Goal: Transaction & Acquisition: Purchase product/service

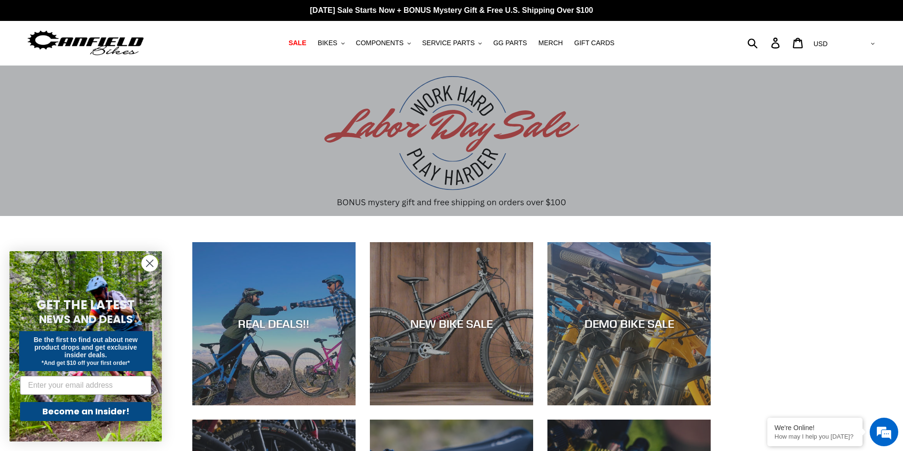
click at [152, 261] on icon "Close dialog" at bounding box center [150, 263] width 7 height 7
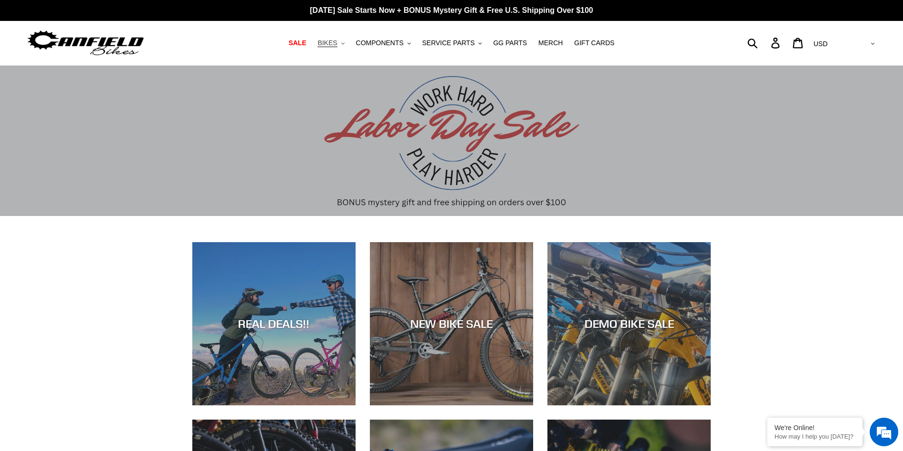
click at [328, 43] on span "BIKES" at bounding box center [327, 43] width 20 height 8
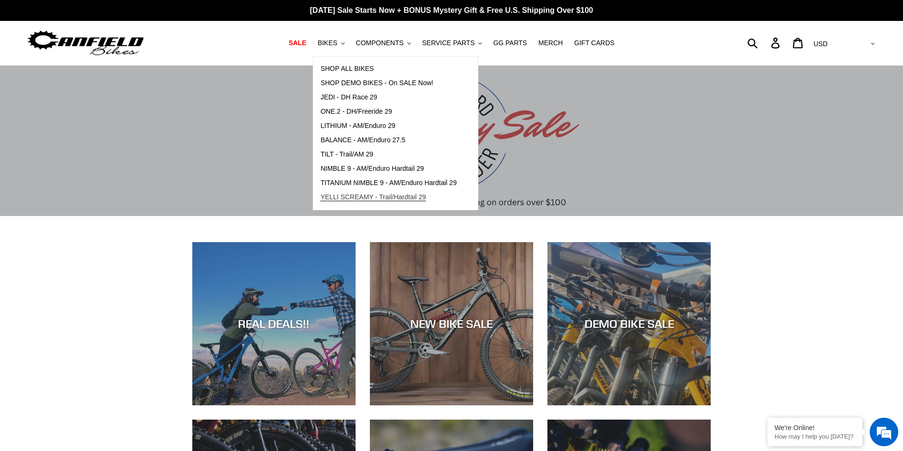
click at [353, 197] on span "YELLI SCREAMY - Trail/Hardtail 29" at bounding box center [373, 197] width 106 height 8
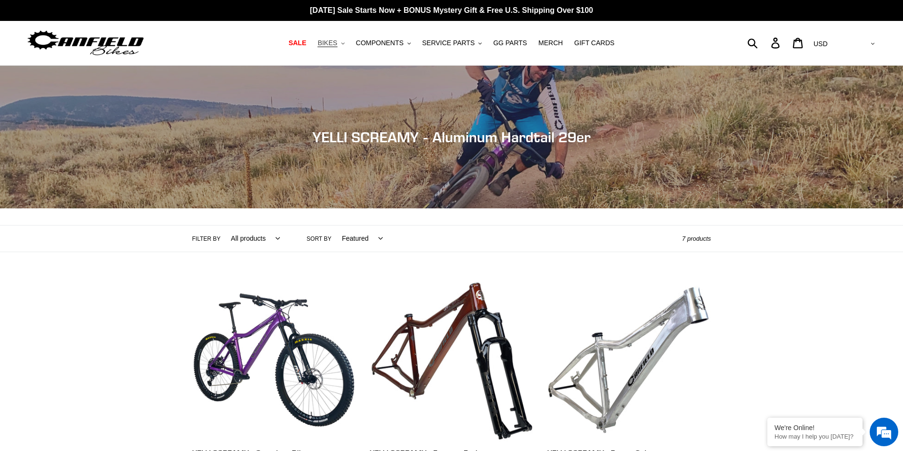
click at [331, 43] on span "BIKES" at bounding box center [327, 43] width 20 height 8
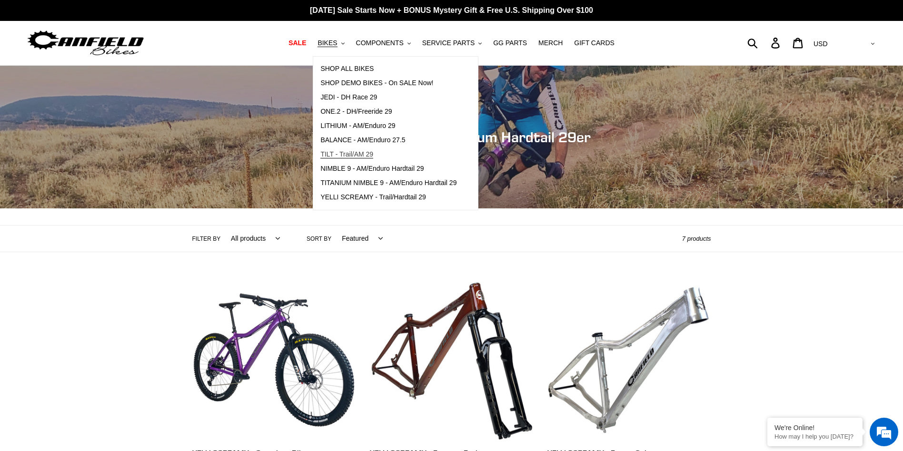
click at [327, 152] on span "TILT - Trail/AM 29" at bounding box center [346, 154] width 53 height 8
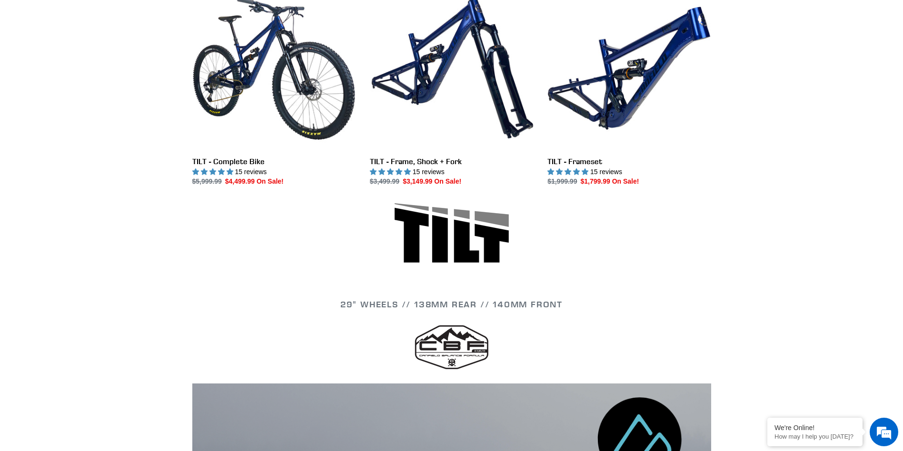
scroll to position [292, 0]
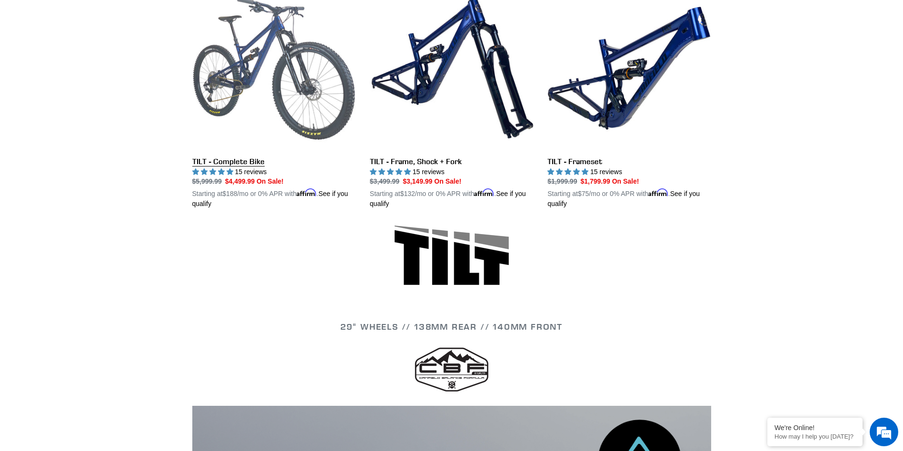
click at [290, 68] on link "TILT - Complete Bike" at bounding box center [273, 98] width 163 height 223
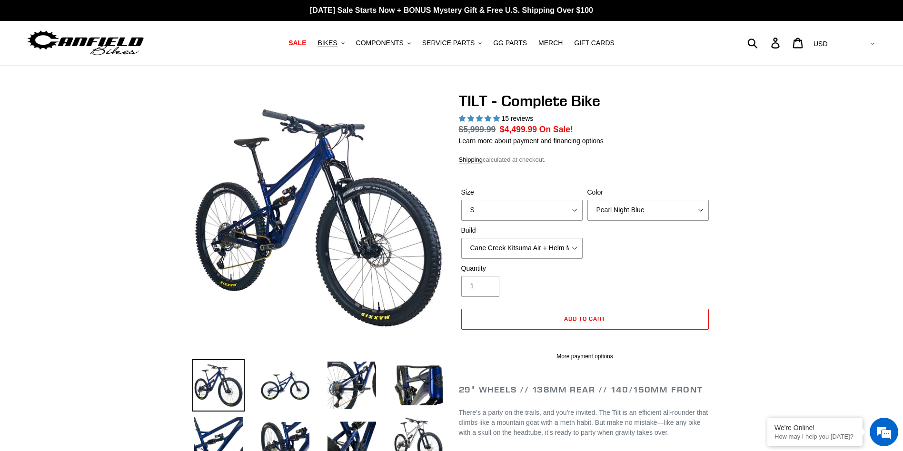
scroll to position [52, 0]
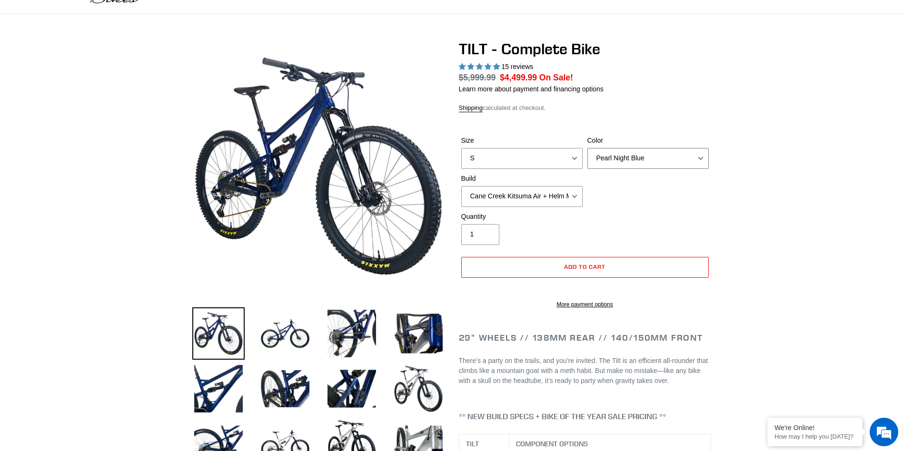
select select "highest-rating"
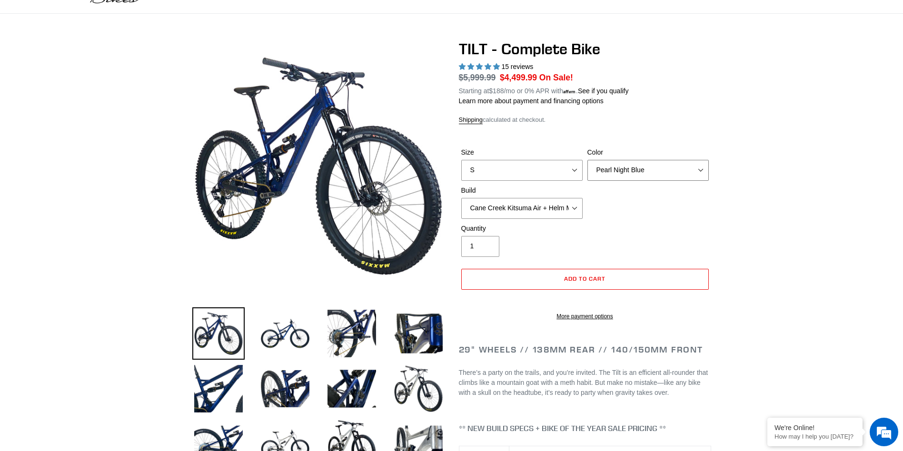
select select "Stealth Silver"
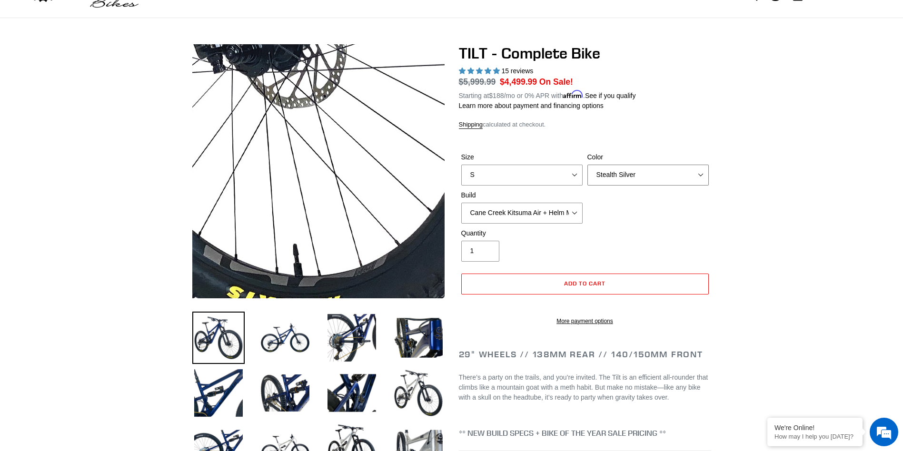
scroll to position [95, 0]
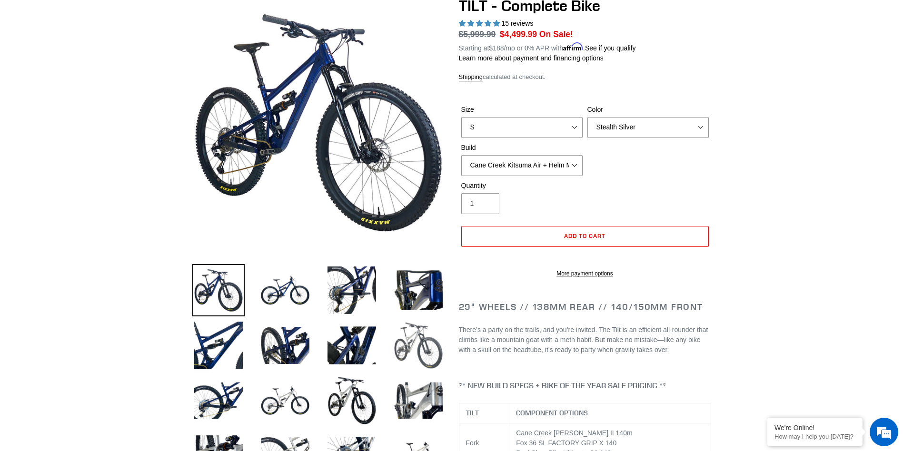
click at [415, 338] on img at bounding box center [418, 345] width 52 height 52
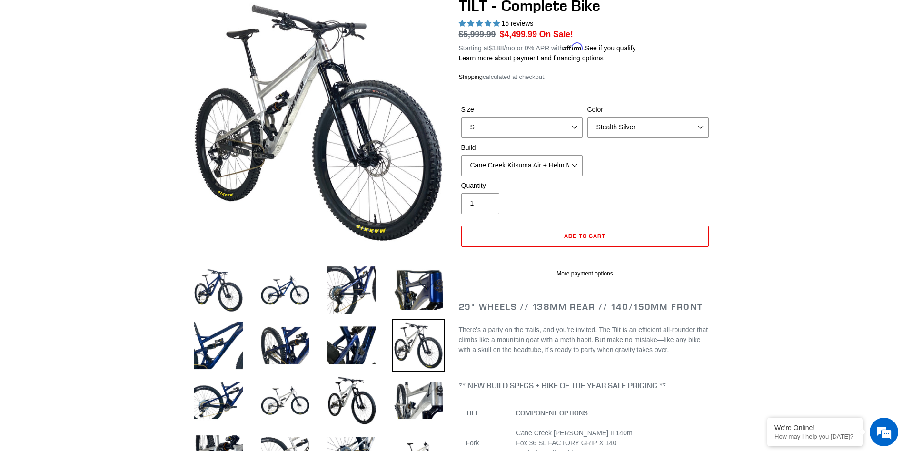
scroll to position [238, 0]
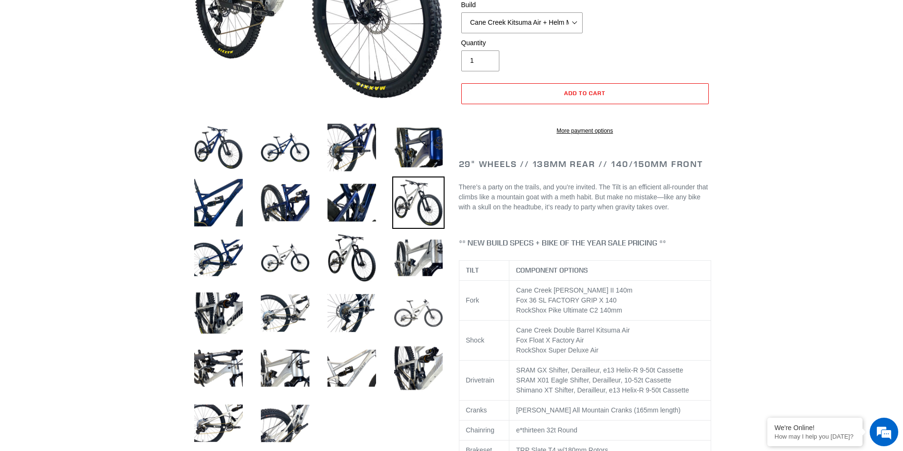
click at [410, 314] on img at bounding box center [418, 313] width 52 height 52
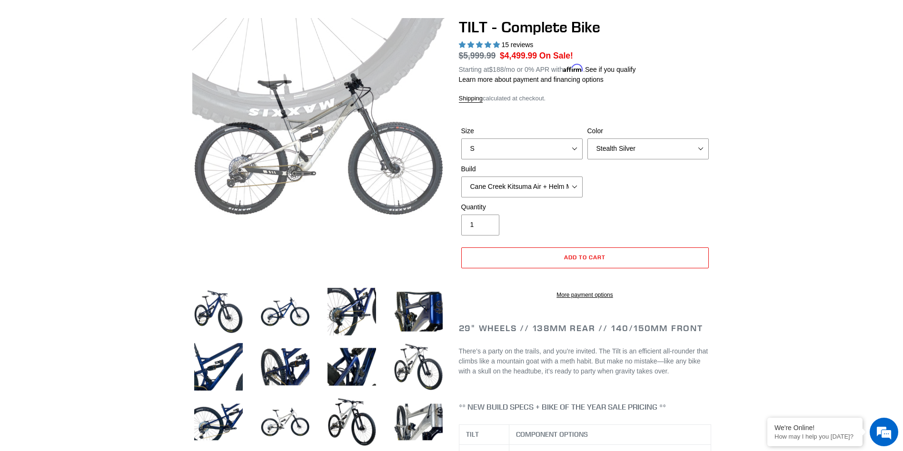
scroll to position [48, 0]
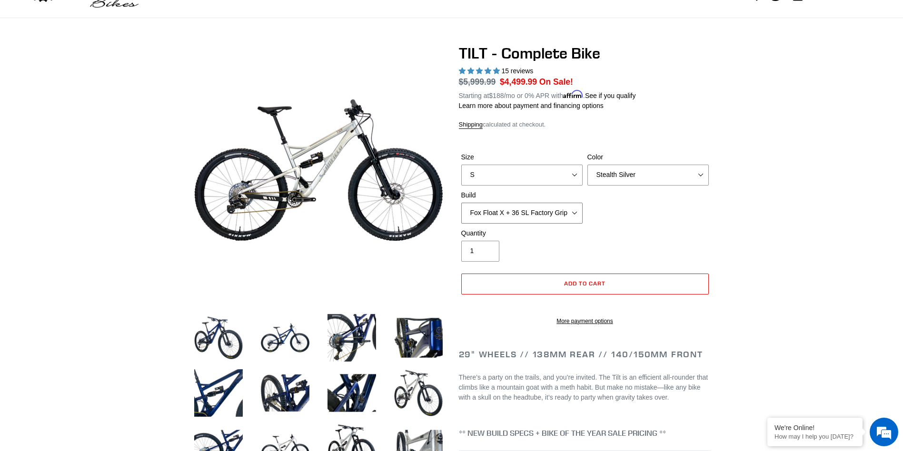
select select "Cane Creek Kitsuma Air + Helm MKII 140 + SRAM XO1"
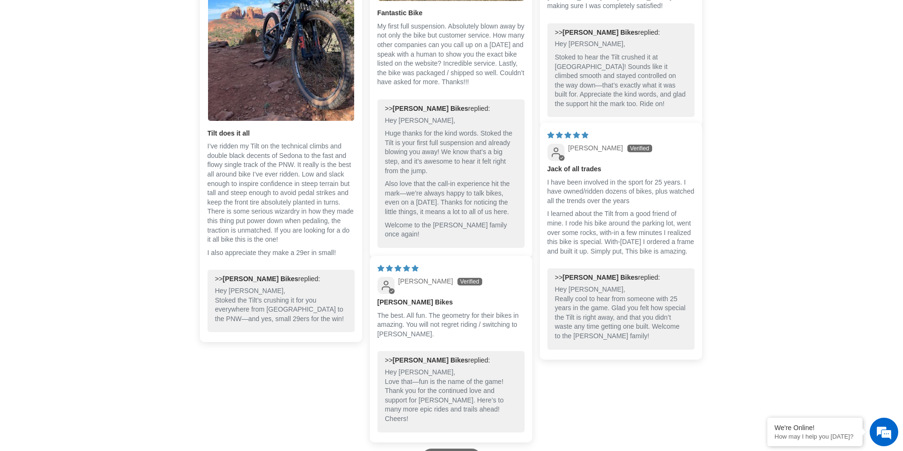
scroll to position [2951, 0]
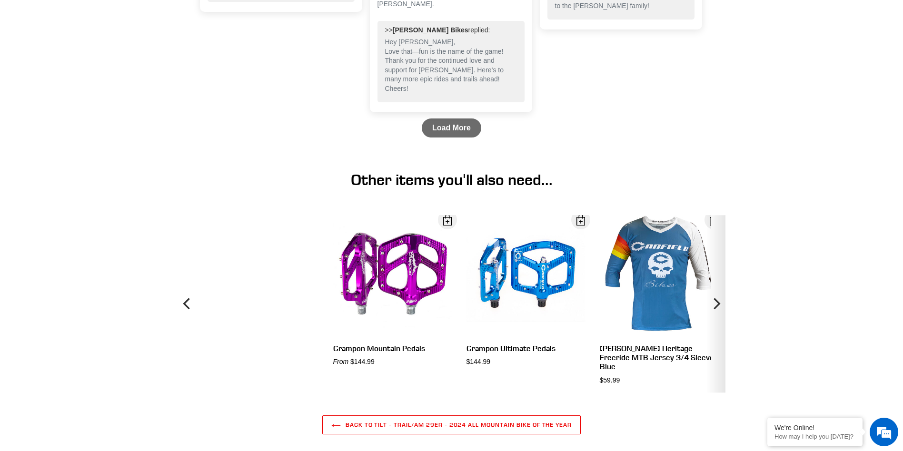
click at [717, 310] on icon "Next" at bounding box center [716, 303] width 7 height 11
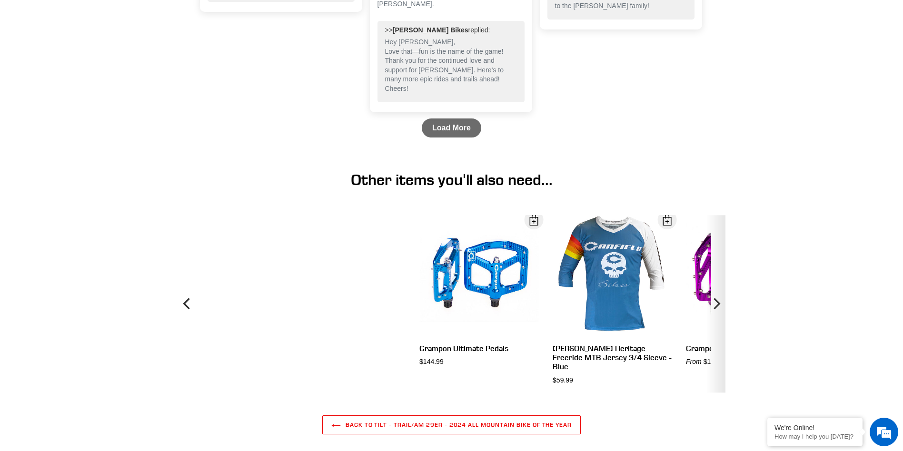
click at [717, 310] on icon "Next" at bounding box center [716, 303] width 7 height 11
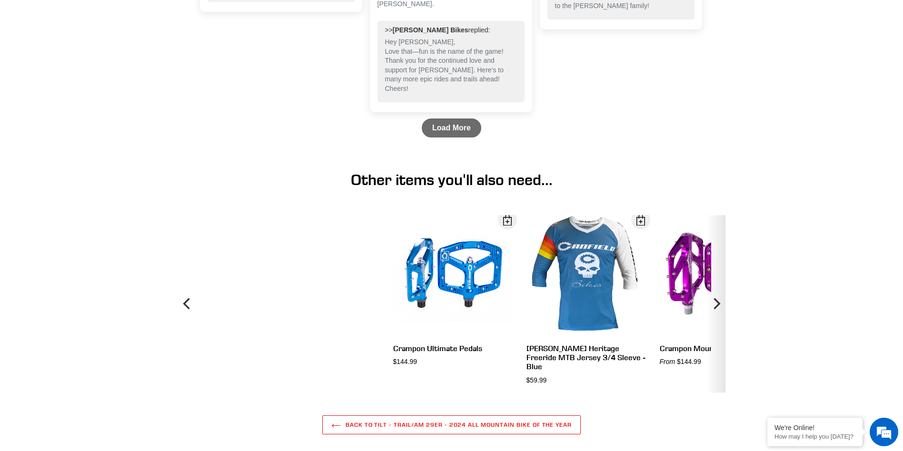
click at [717, 310] on icon "Next" at bounding box center [716, 303] width 7 height 11
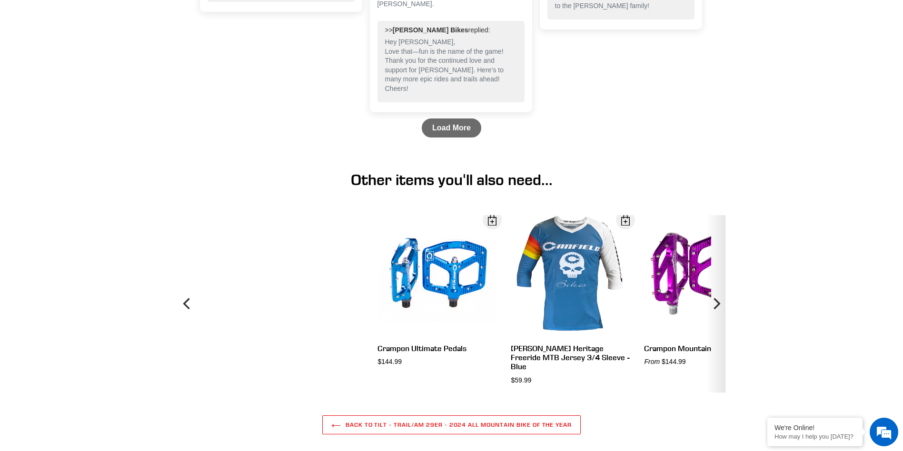
click at [717, 310] on icon "Next" at bounding box center [716, 303] width 7 height 11
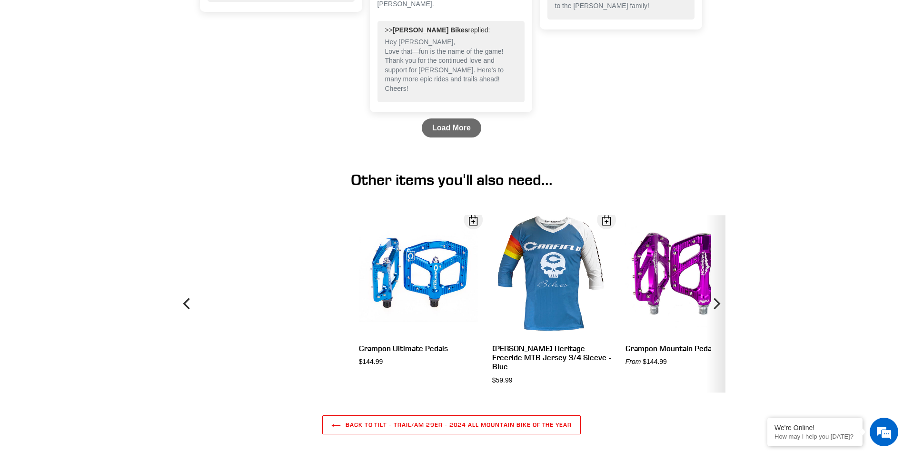
click at [717, 310] on icon "Next" at bounding box center [716, 303] width 7 height 11
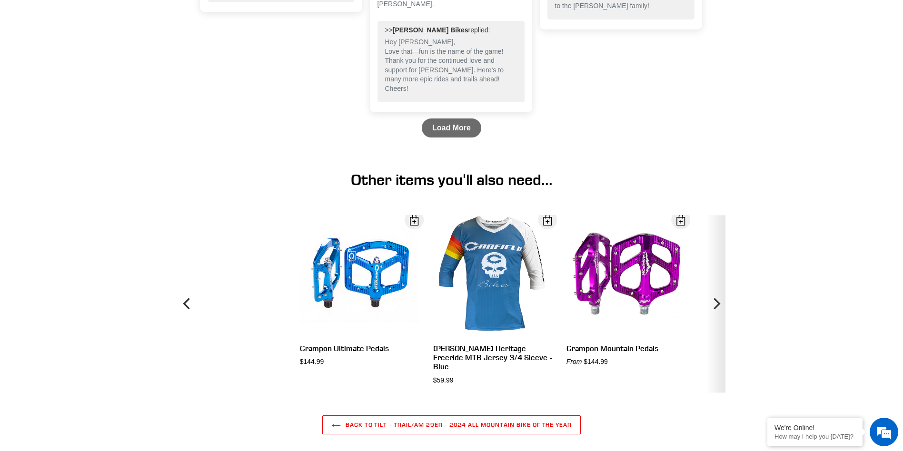
click at [717, 310] on icon "Next" at bounding box center [716, 303] width 7 height 11
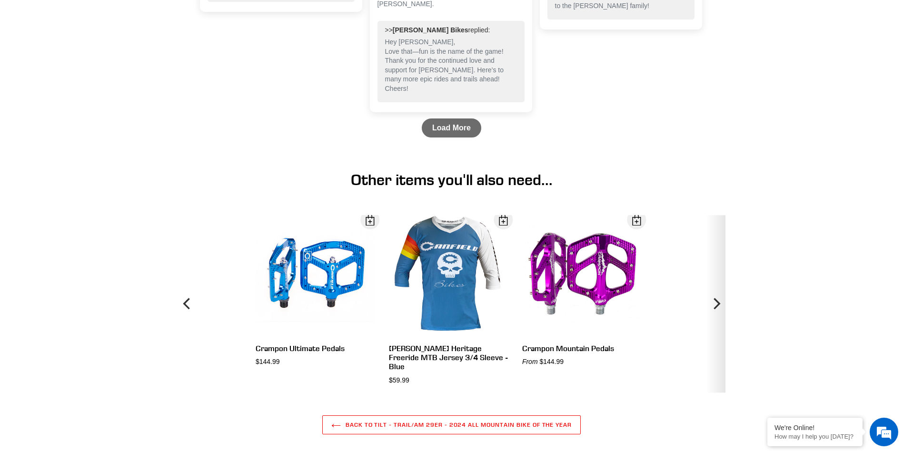
click at [717, 310] on icon "Next" at bounding box center [716, 303] width 7 height 11
